Goal: Task Accomplishment & Management: Manage account settings

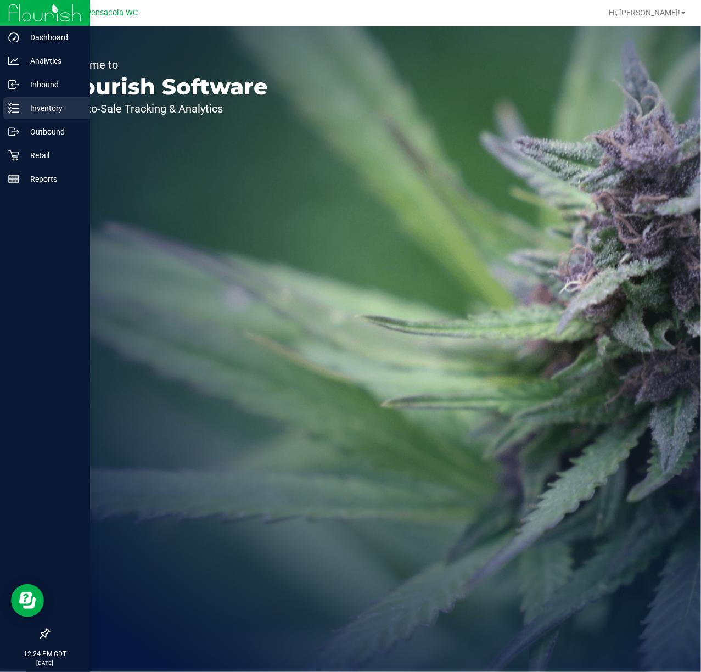
click at [22, 104] on p "Inventory" at bounding box center [52, 108] width 66 height 13
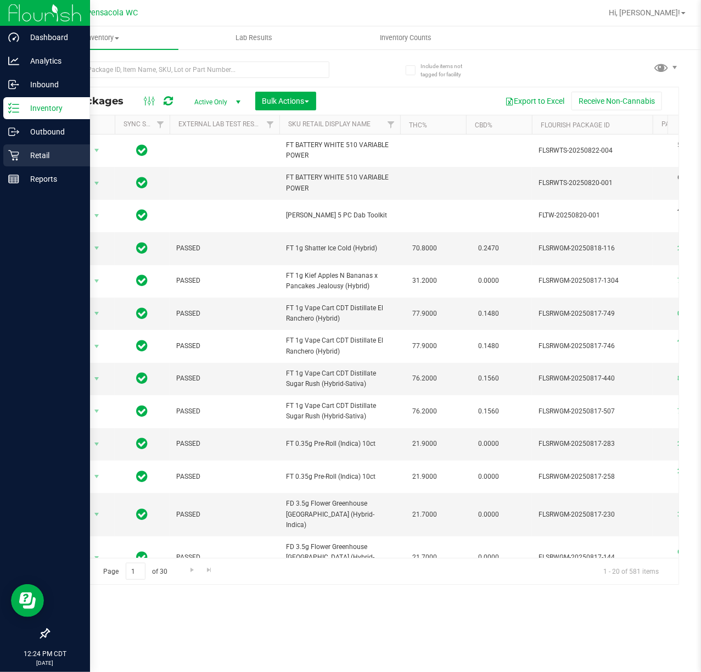
click at [21, 154] on p "Retail" at bounding box center [52, 155] width 66 height 13
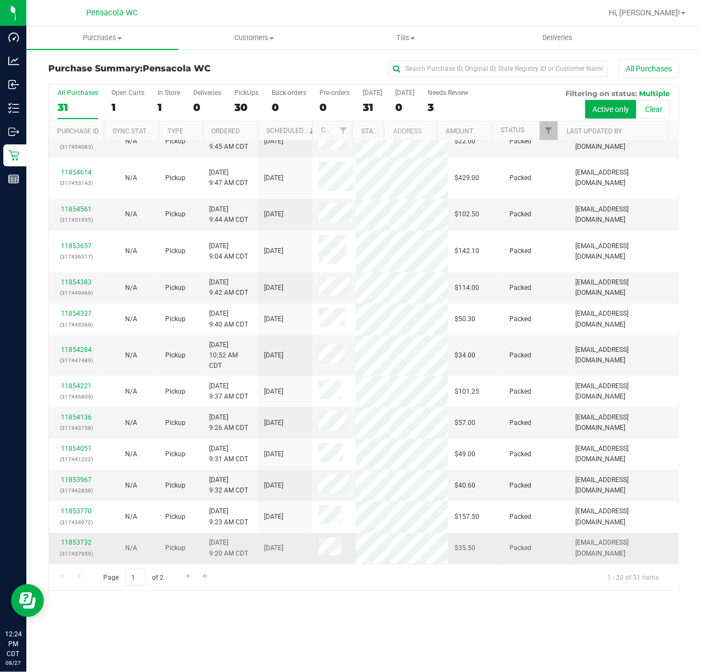
scroll to position [346, 0]
click at [184, 578] on span "Go to the next page" at bounding box center [188, 575] width 9 height 9
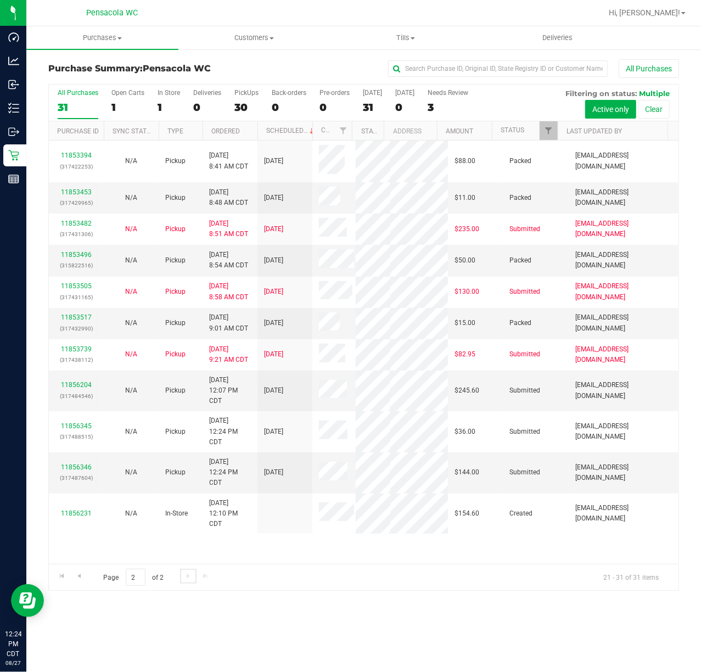
scroll to position [0, 0]
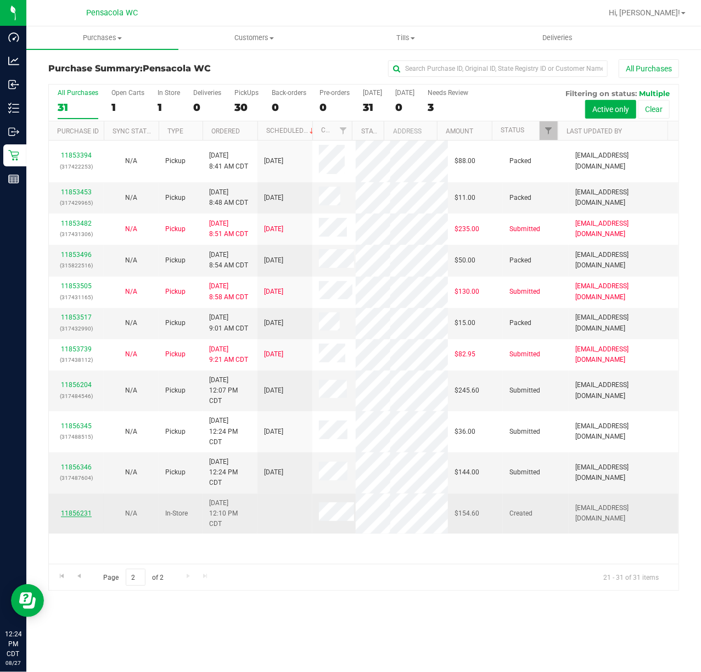
click at [85, 517] on link "11856231" at bounding box center [76, 513] width 31 height 8
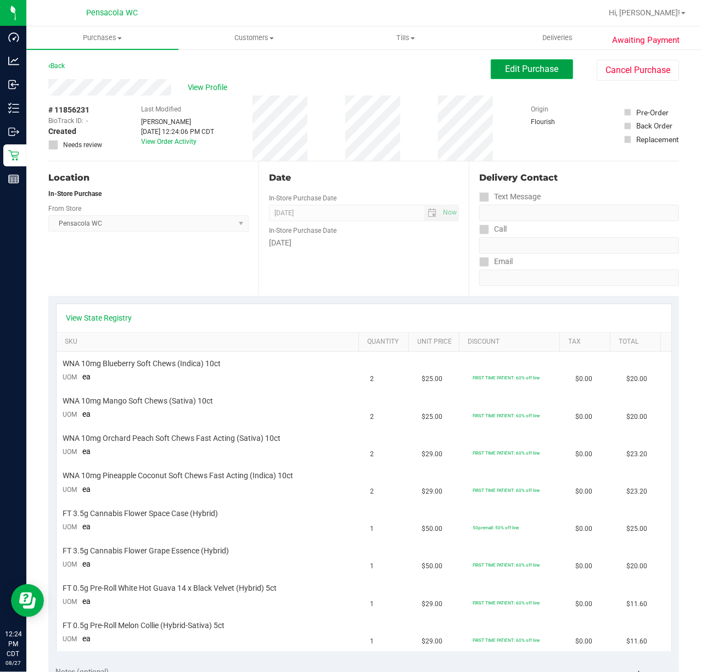
click at [506, 68] on span "Edit Purchase" at bounding box center [532, 69] width 53 height 10
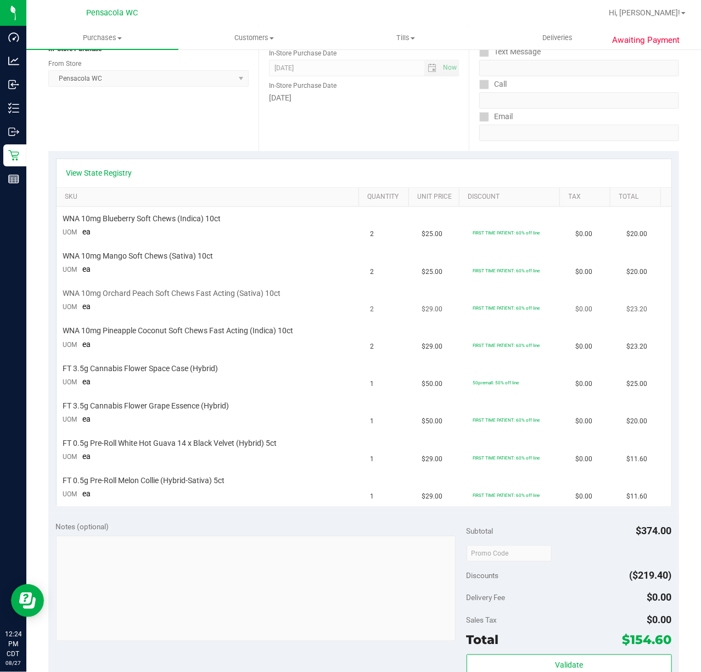
scroll to position [146, 0]
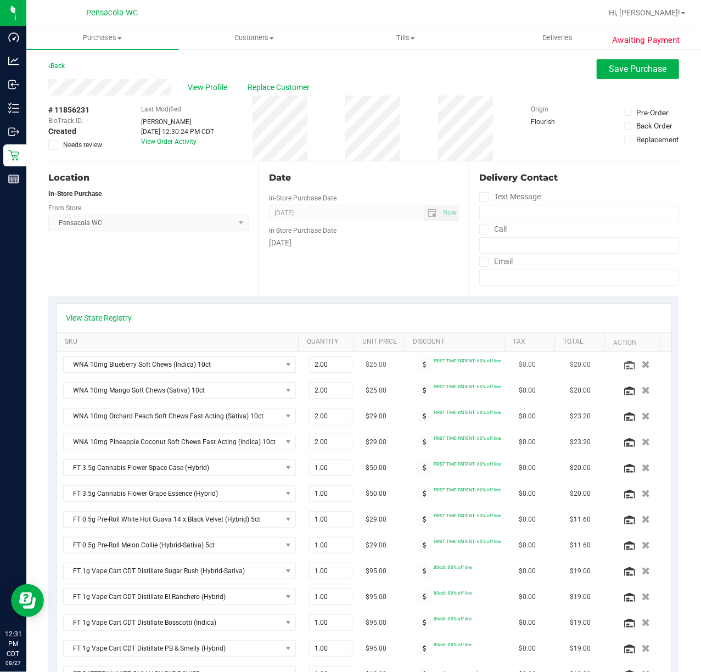
scroll to position [146, 0]
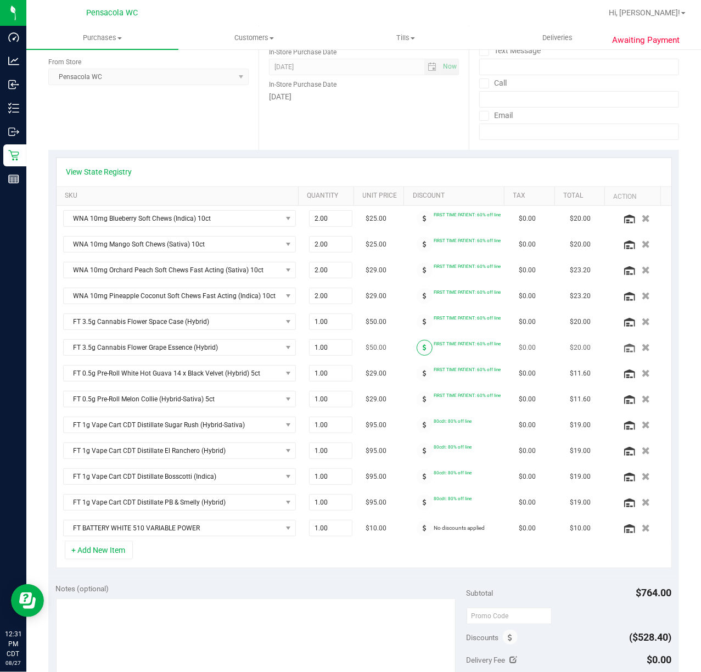
click at [423, 349] on icon at bounding box center [425, 347] width 4 height 7
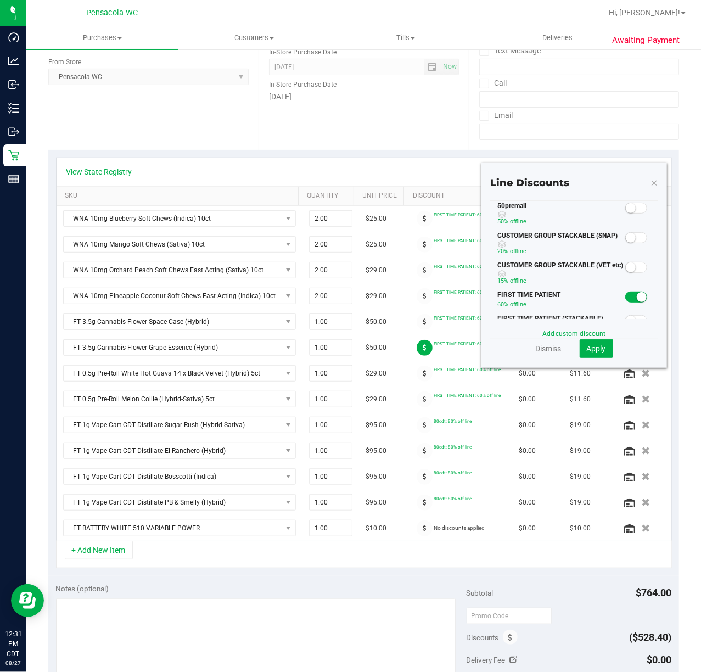
click at [625, 214] on span at bounding box center [636, 208] width 22 height 11
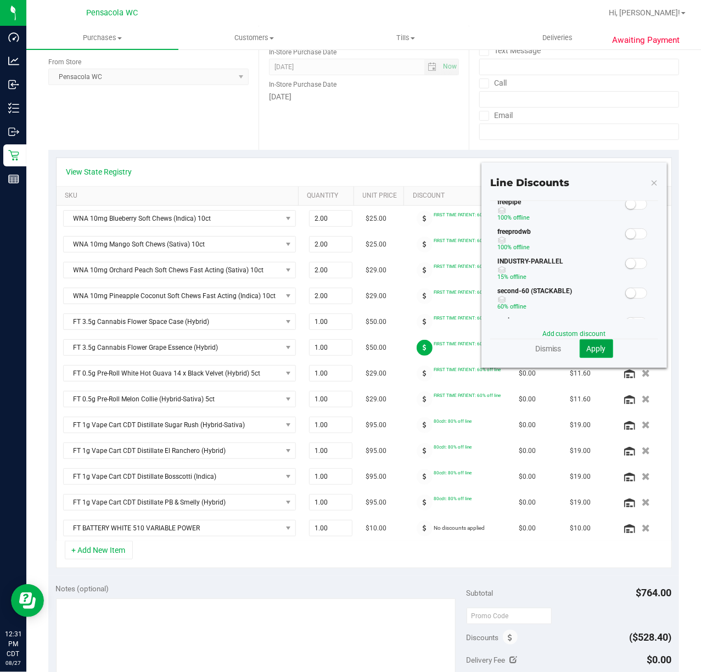
click at [587, 345] on span "Apply" at bounding box center [596, 348] width 19 height 9
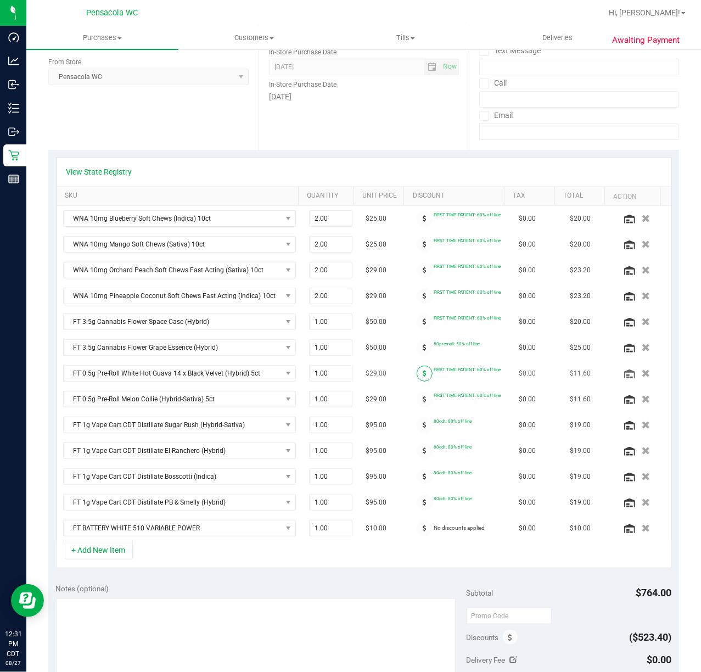
click at [423, 377] on icon at bounding box center [425, 373] width 4 height 7
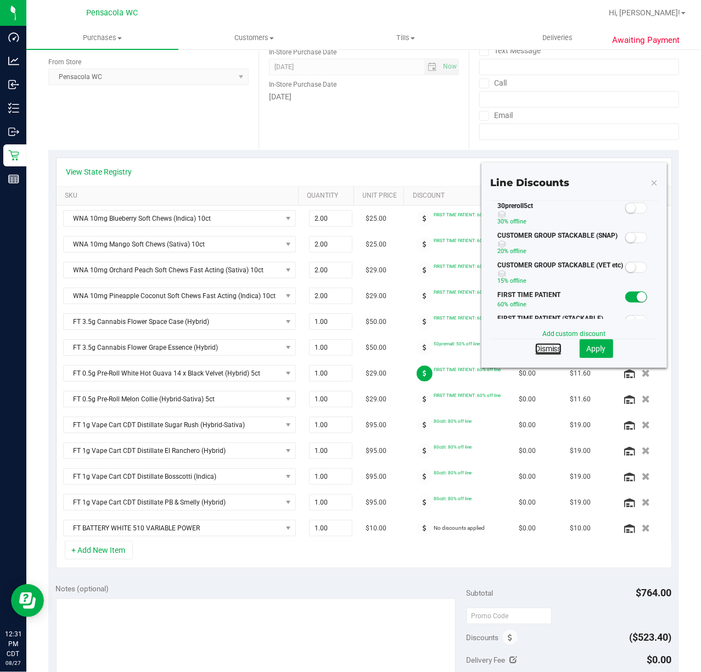
click at [541, 350] on link "Dismiss" at bounding box center [548, 348] width 26 height 11
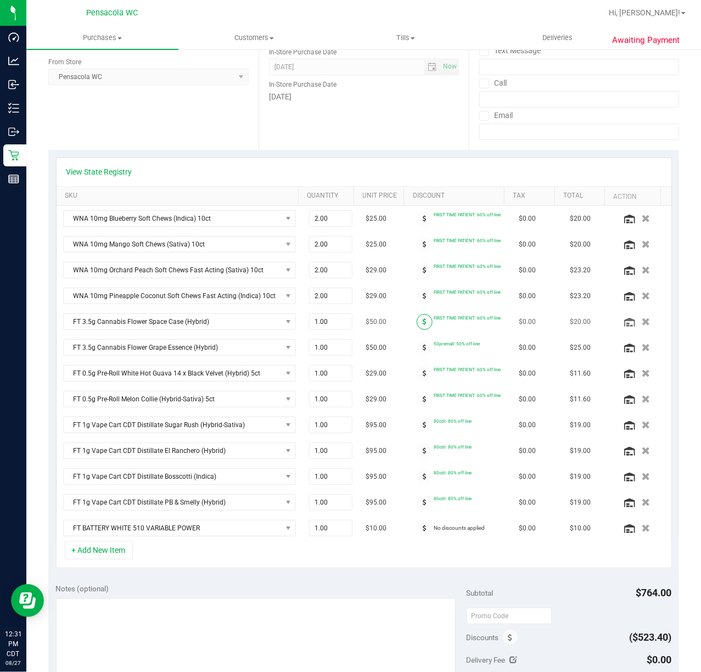
click at [417, 321] on span at bounding box center [425, 322] width 16 height 16
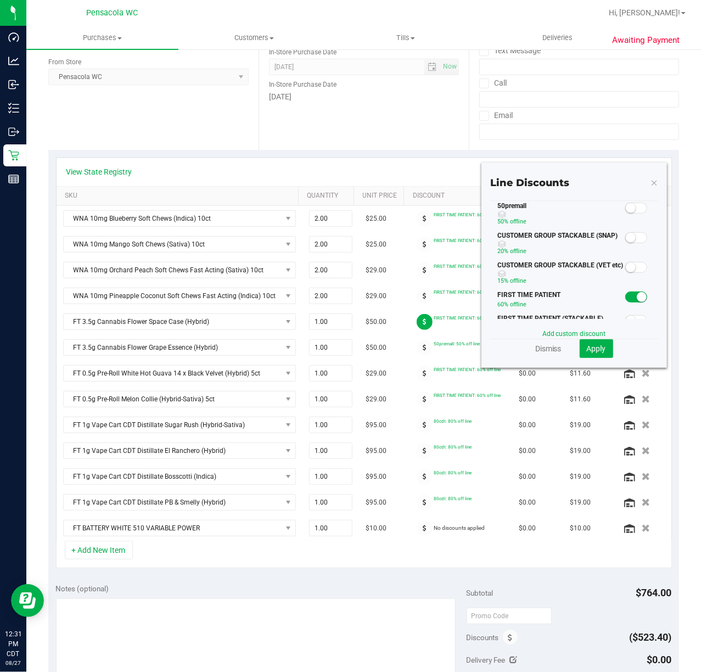
click at [625, 214] on span at bounding box center [636, 208] width 22 height 11
click at [580, 339] on button "Apply" at bounding box center [596, 348] width 33 height 19
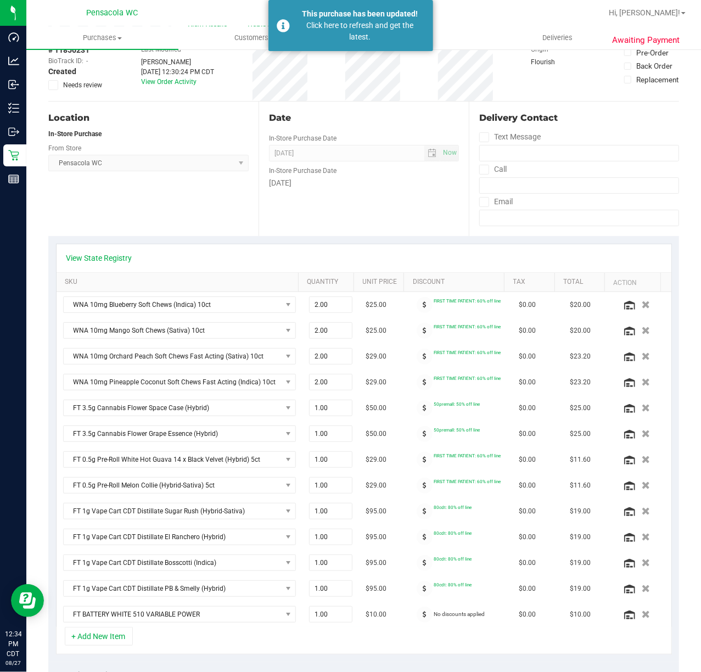
scroll to position [0, 0]
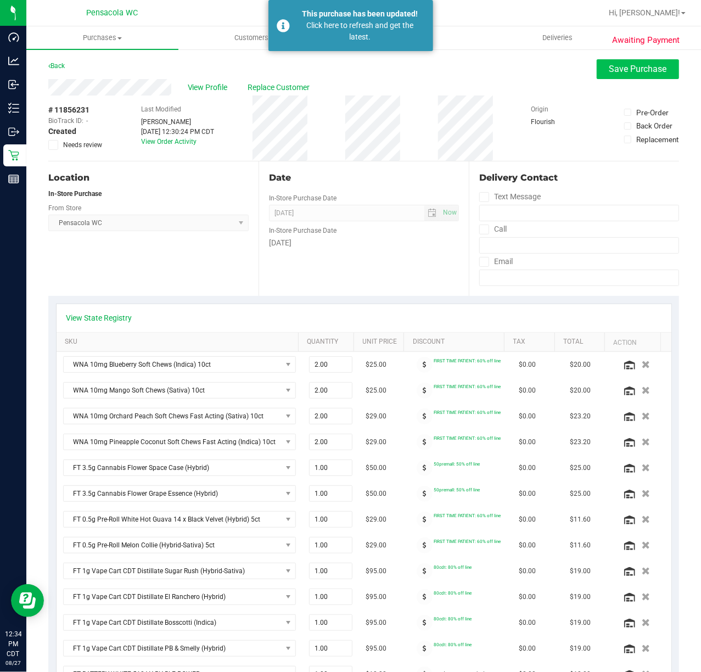
click at [598, 79] on div "View Profile Replace Customer" at bounding box center [363, 87] width 631 height 16
click at [597, 74] on button "Save Purchase" at bounding box center [638, 69] width 82 height 20
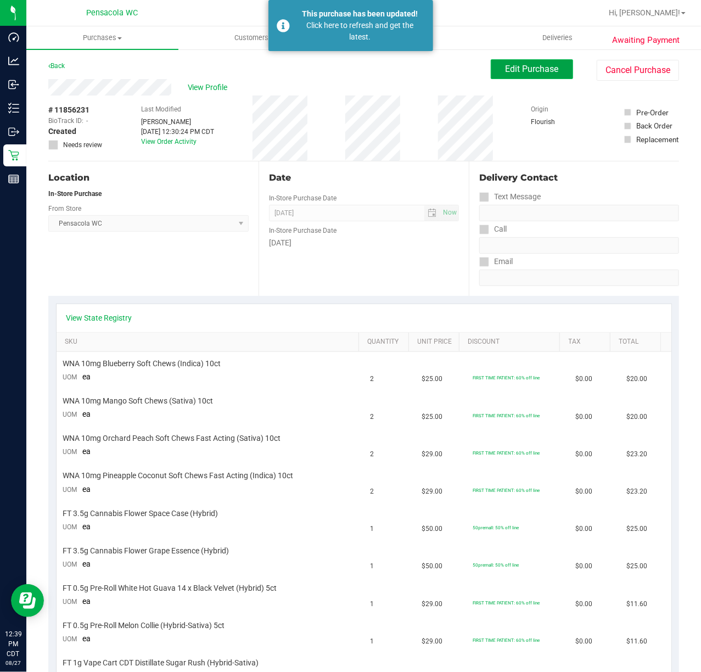
click at [539, 64] on span "Edit Purchase" at bounding box center [532, 69] width 53 height 10
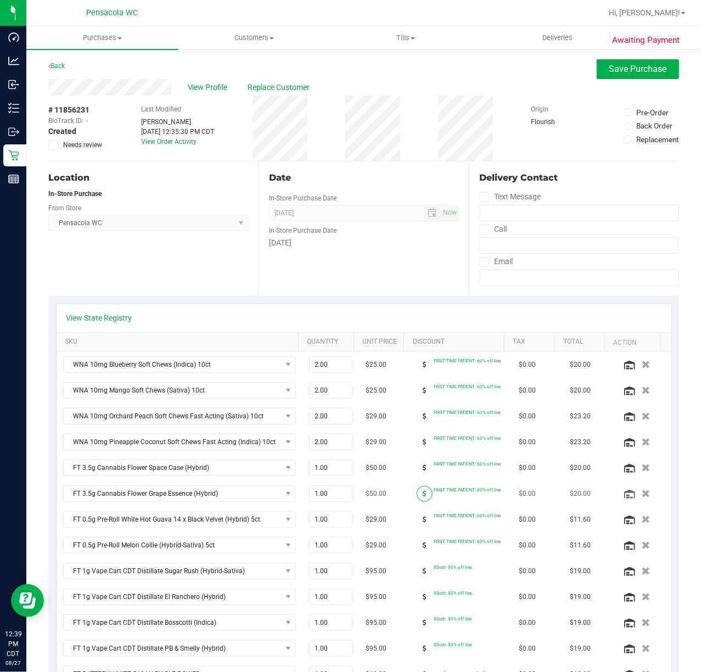
click at [423, 495] on icon at bounding box center [425, 493] width 4 height 7
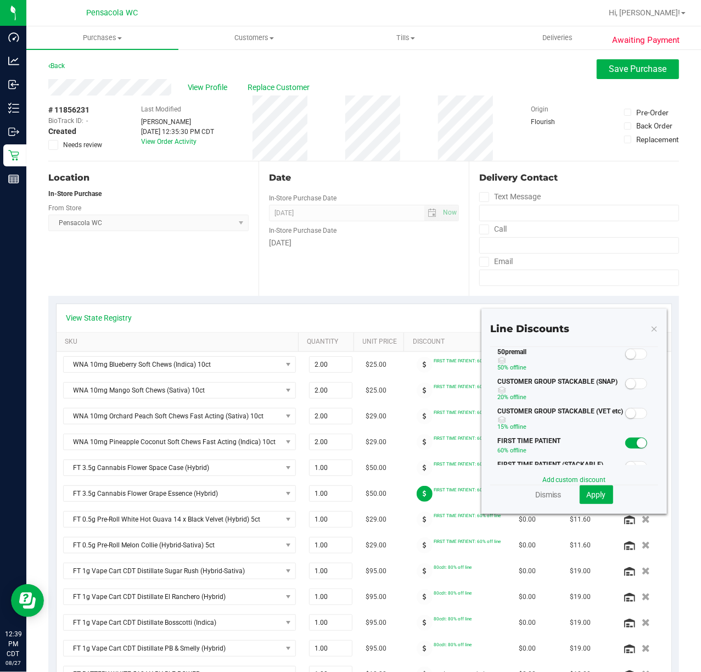
click at [625, 360] on span at bounding box center [636, 354] width 22 height 11
click at [591, 500] on button "Apply" at bounding box center [596, 494] width 33 height 19
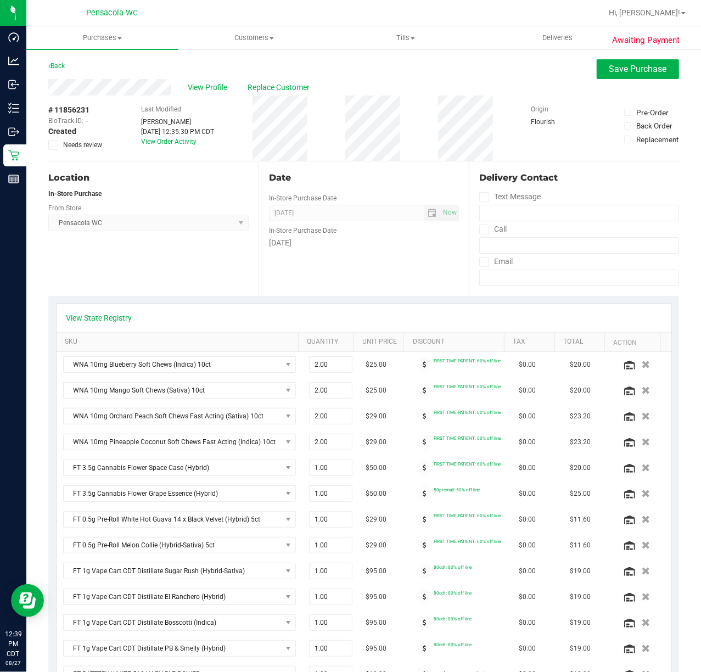
click at [417, 474] on span at bounding box center [425, 468] width 16 height 16
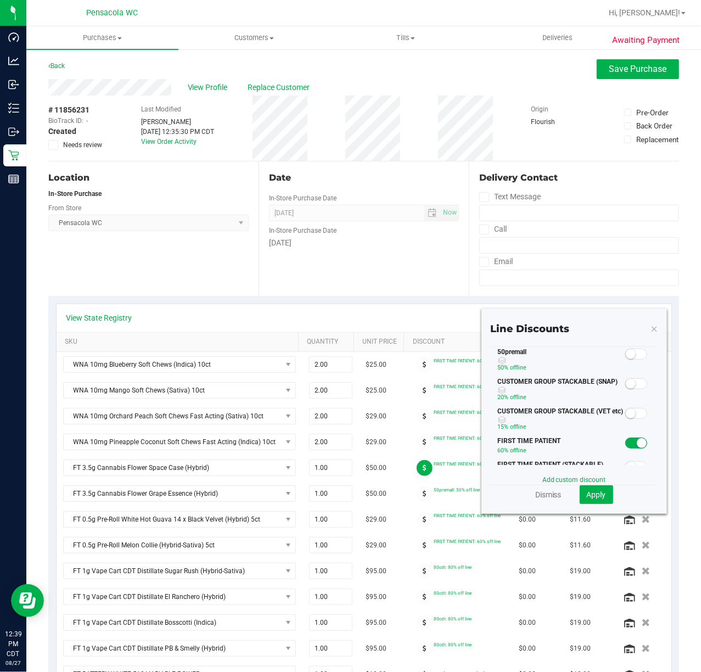
click at [626, 359] on small at bounding box center [631, 354] width 10 height 10
click at [587, 499] on span "Apply" at bounding box center [596, 494] width 19 height 9
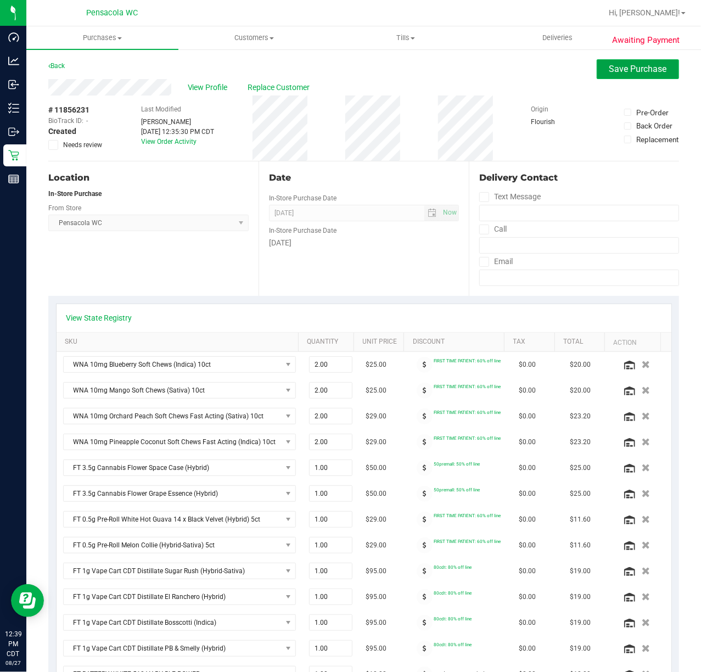
click at [615, 63] on button "Save Purchase" at bounding box center [638, 69] width 82 height 20
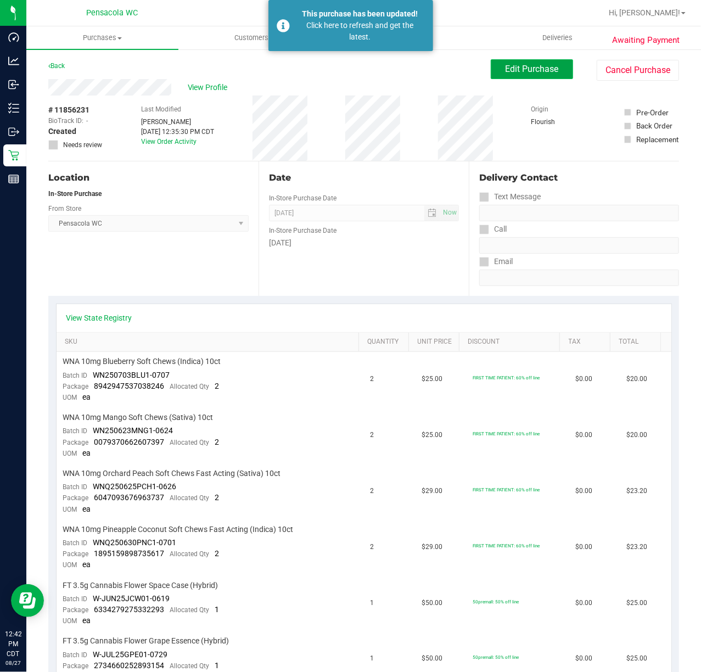
click at [501, 59] on button "Edit Purchase" at bounding box center [532, 69] width 82 height 20
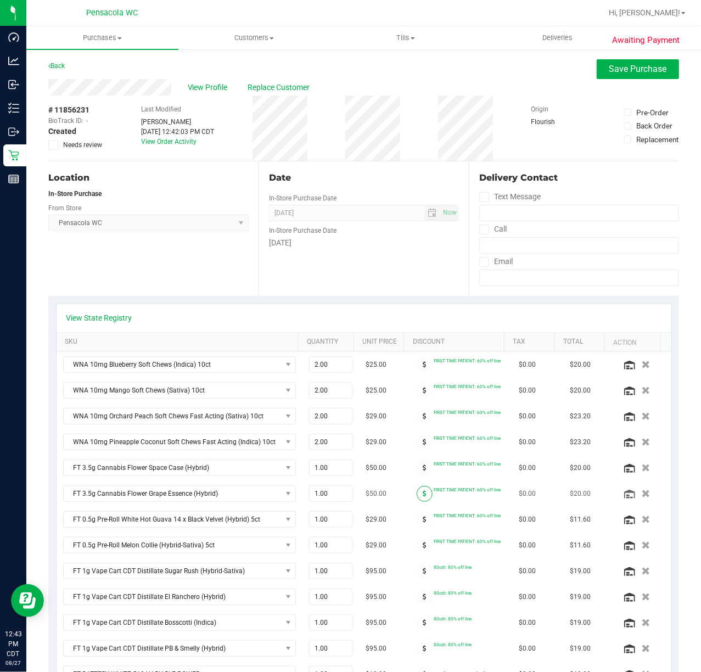
click at [423, 497] on icon at bounding box center [425, 493] width 4 height 7
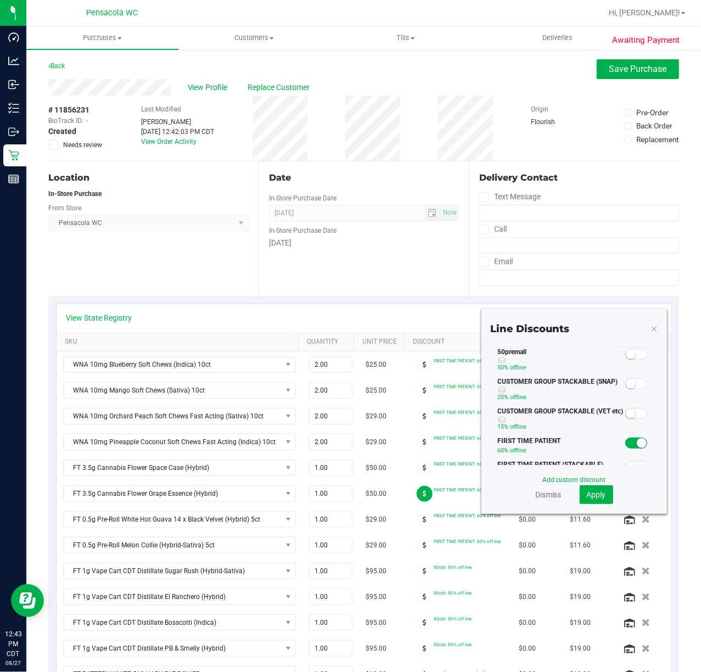
click at [625, 360] on span at bounding box center [636, 354] width 22 height 11
click at [585, 501] on button "Apply" at bounding box center [596, 494] width 33 height 19
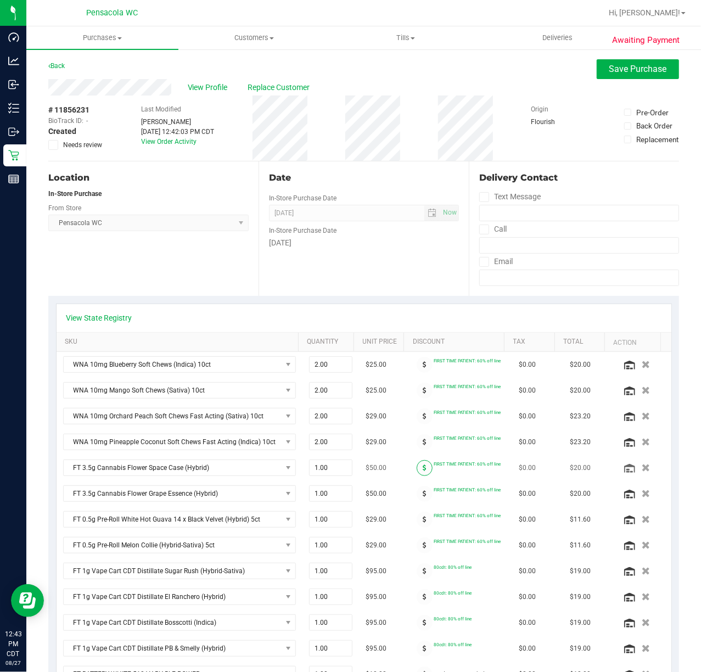
click at [417, 470] on span at bounding box center [425, 468] width 16 height 16
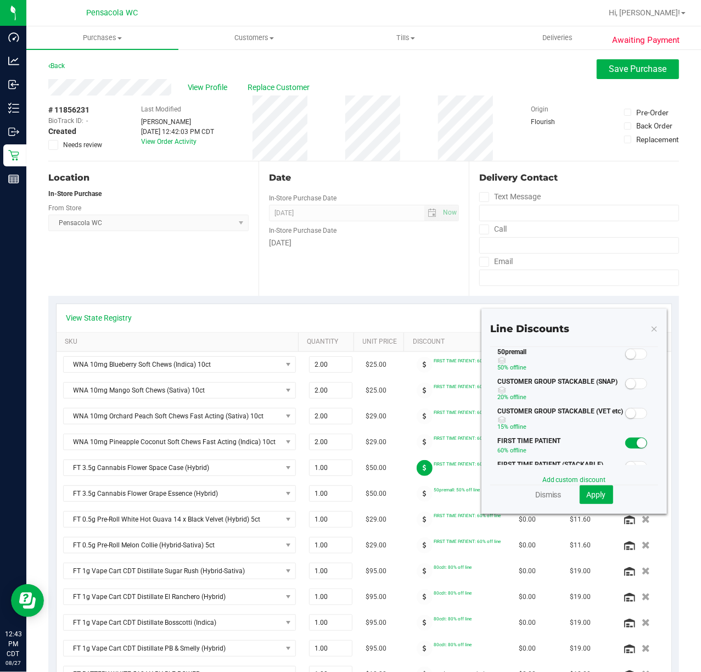
click at [625, 360] on span at bounding box center [636, 354] width 22 height 11
click at [587, 494] on span "Apply" at bounding box center [596, 494] width 19 height 9
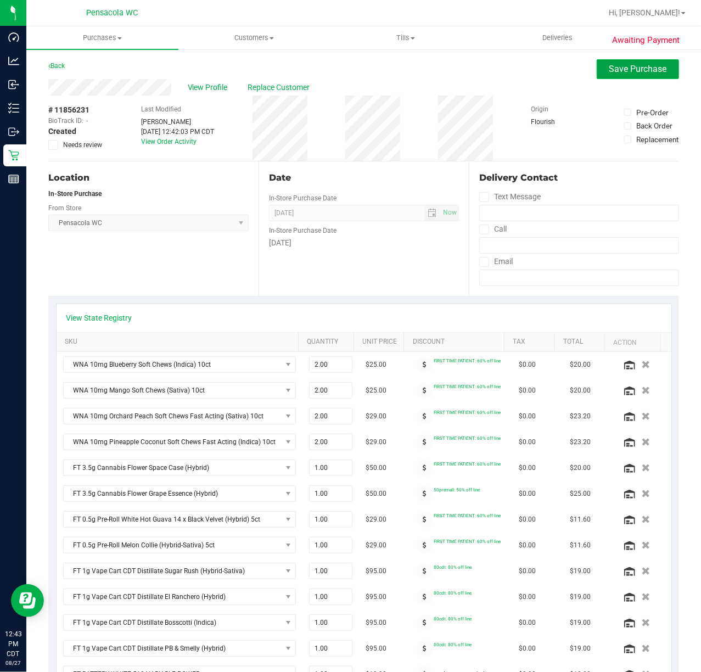
click at [618, 77] on button "Save Purchase" at bounding box center [638, 69] width 82 height 20
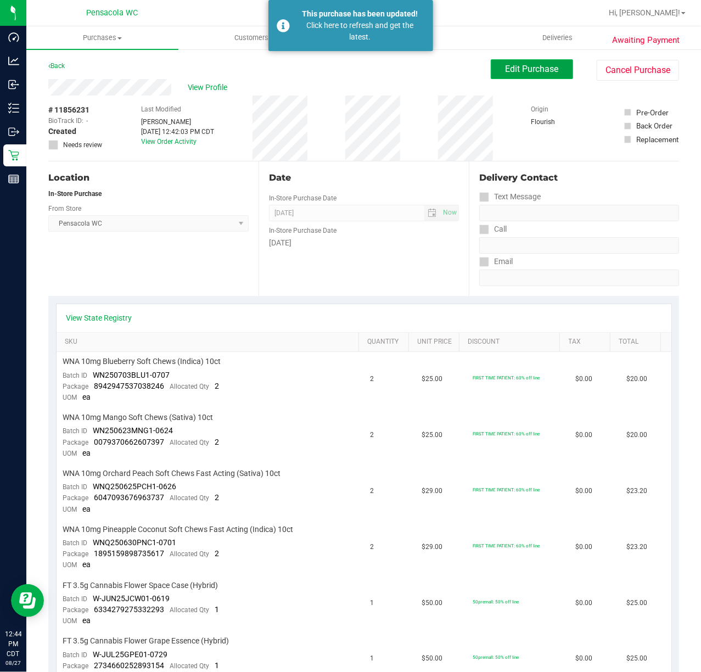
click at [537, 68] on span "Edit Purchase" at bounding box center [532, 69] width 53 height 10
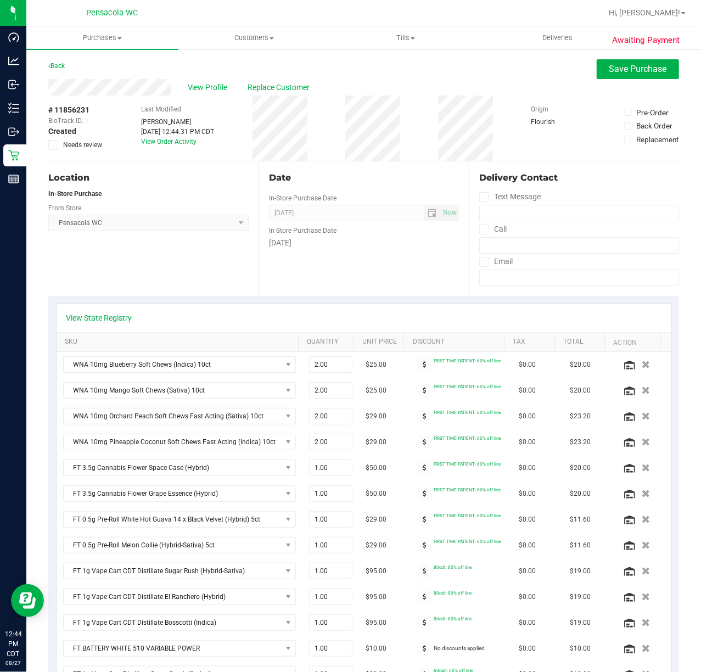
scroll to position [73, 0]
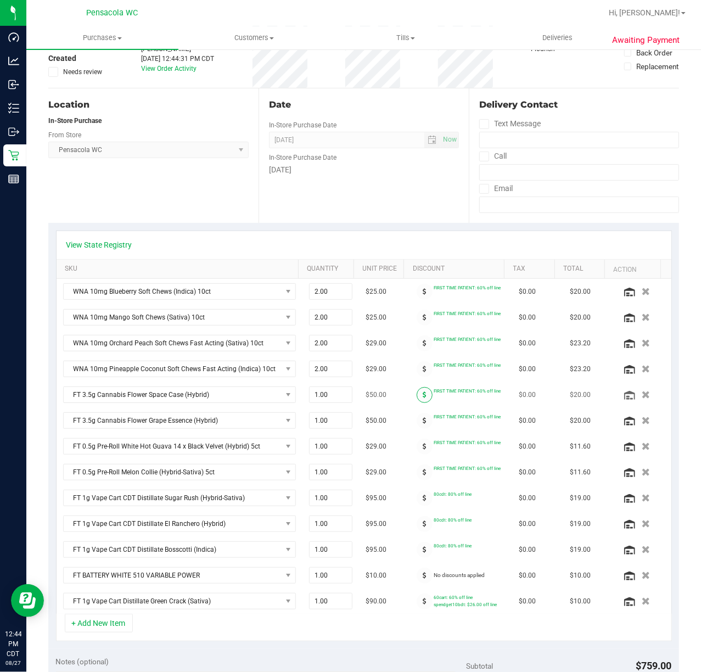
click at [423, 397] on icon at bounding box center [425, 394] width 4 height 7
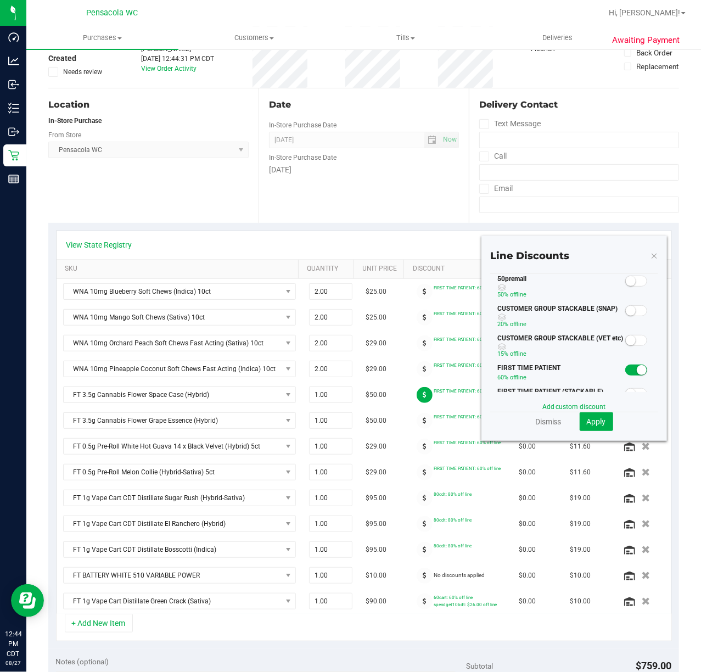
click at [625, 287] on span at bounding box center [636, 281] width 22 height 11
click at [582, 415] on button "Apply" at bounding box center [596, 421] width 33 height 19
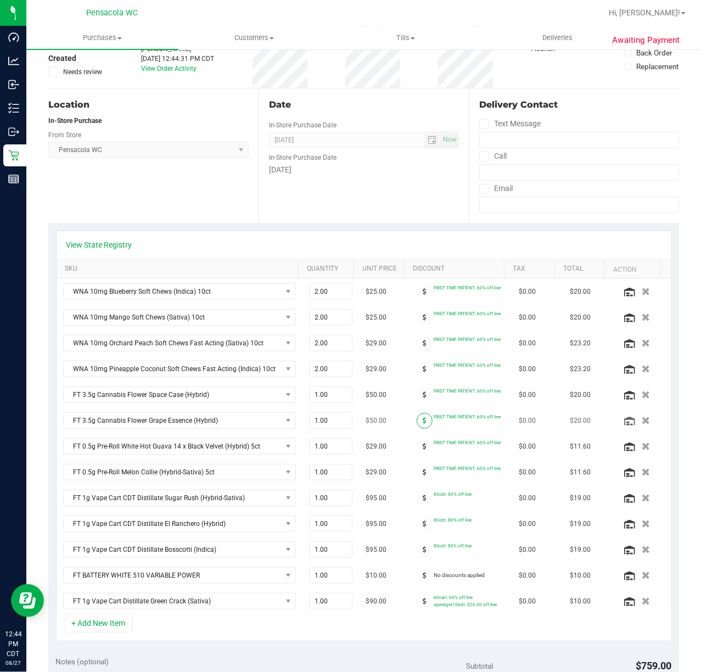
click at [417, 426] on span at bounding box center [425, 421] width 16 height 16
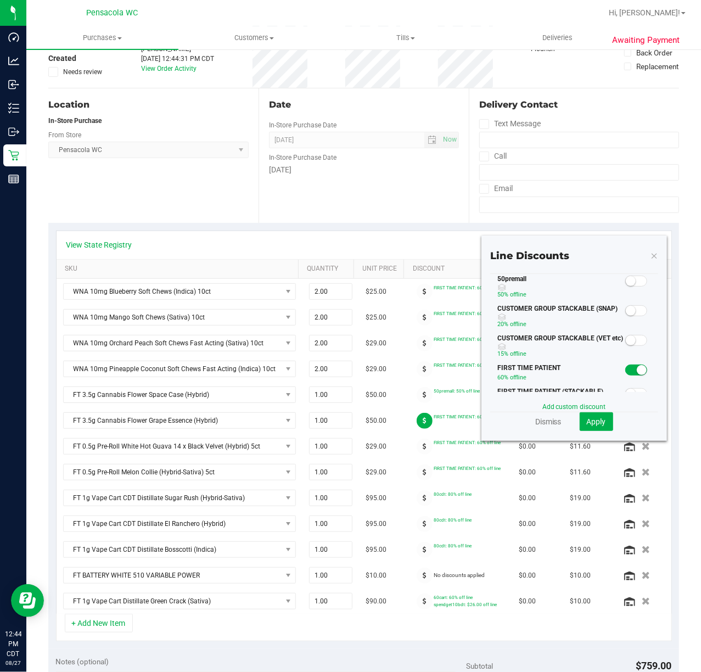
click at [625, 287] on span at bounding box center [636, 281] width 22 height 11
click at [589, 421] on span "Apply" at bounding box center [596, 421] width 19 height 9
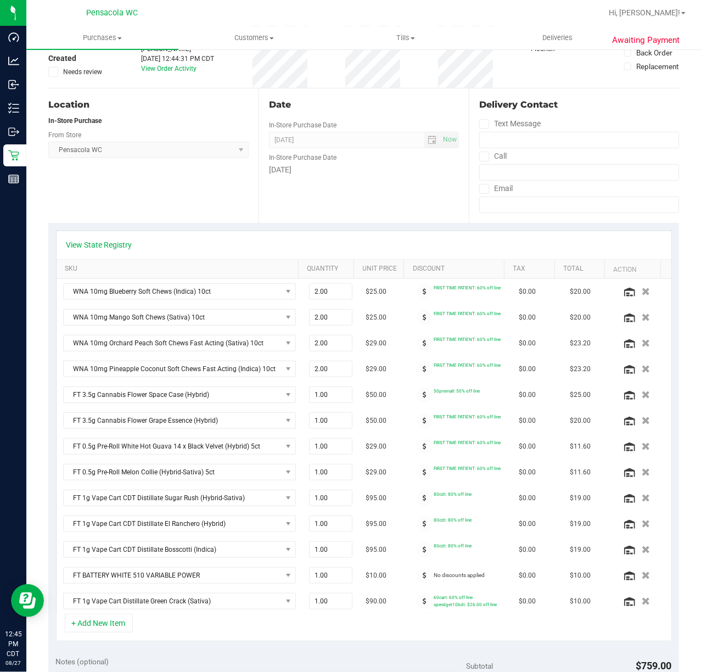
scroll to position [0, 0]
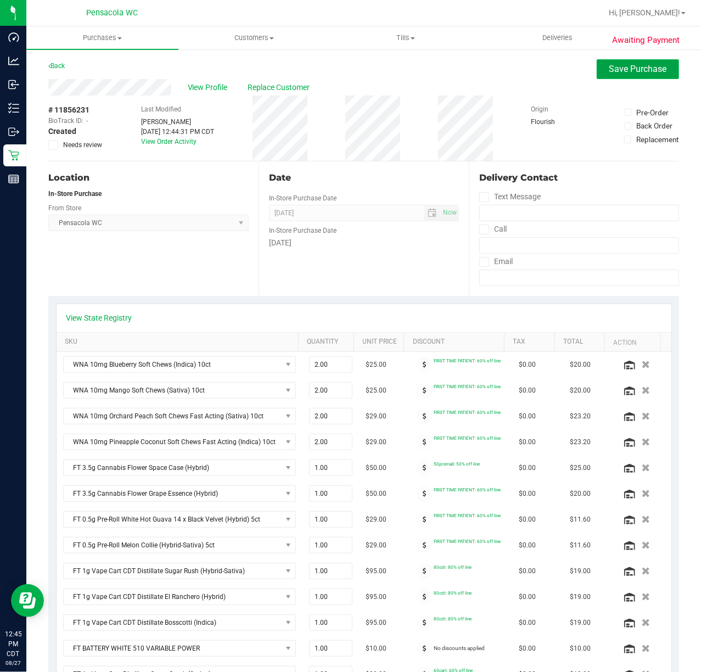
click at [609, 64] on span "Save Purchase" at bounding box center [638, 69] width 58 height 10
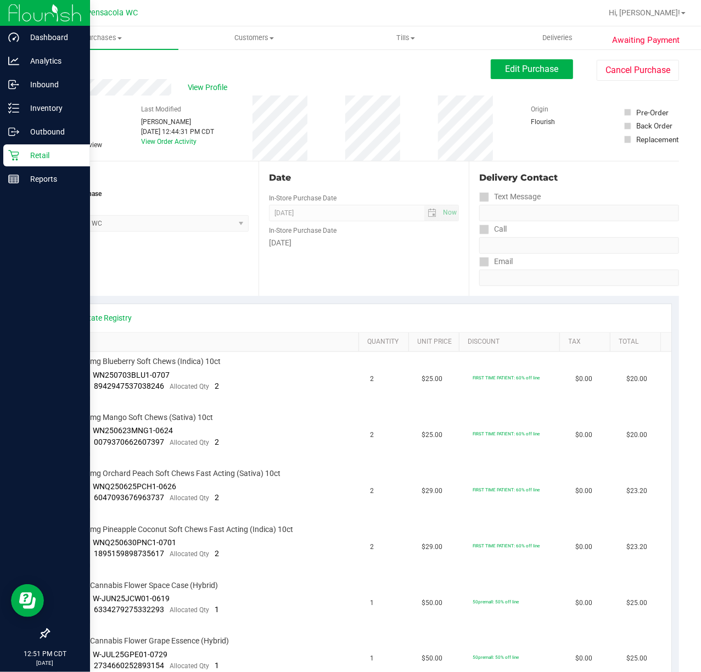
click at [44, 158] on p "Retail" at bounding box center [52, 155] width 66 height 13
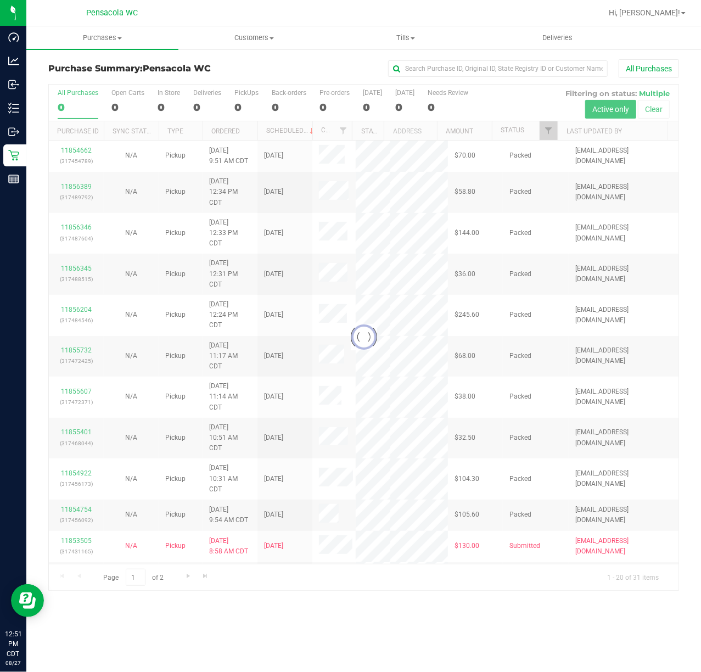
click at [549, 133] on div at bounding box center [364, 338] width 630 height 506
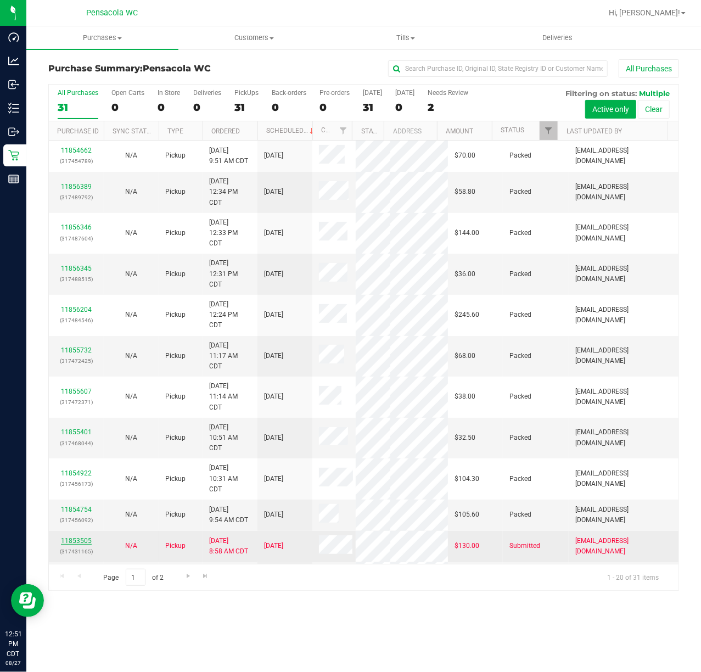
click at [77, 545] on link "11853505" at bounding box center [76, 541] width 31 height 8
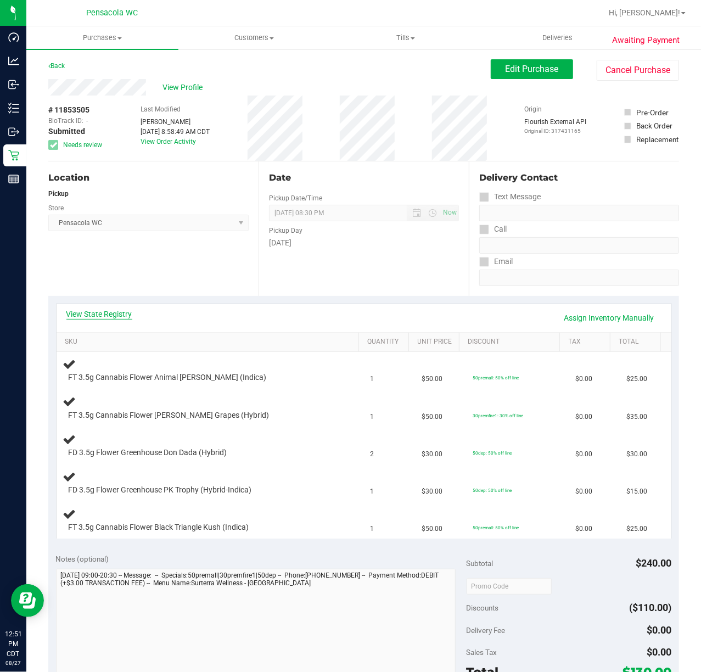
click at [101, 317] on link "View State Registry" at bounding box center [99, 314] width 66 height 11
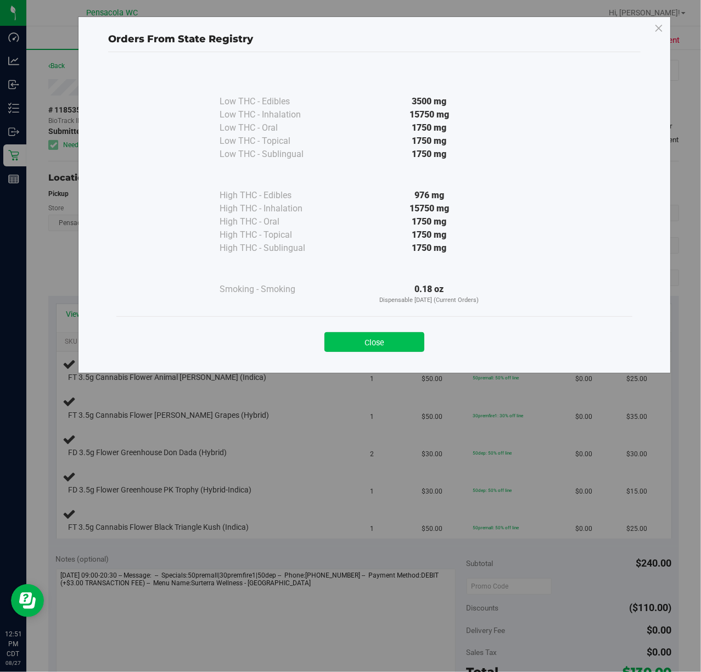
click at [414, 347] on button "Close" at bounding box center [374, 342] width 100 height 20
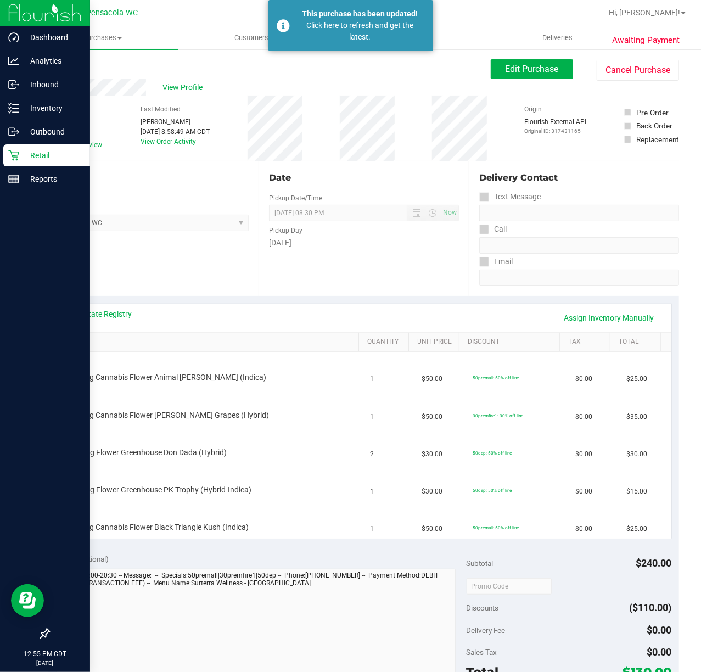
click at [32, 157] on p "Retail" at bounding box center [52, 155] width 66 height 13
